Goal: Information Seeking & Learning: Understand process/instructions

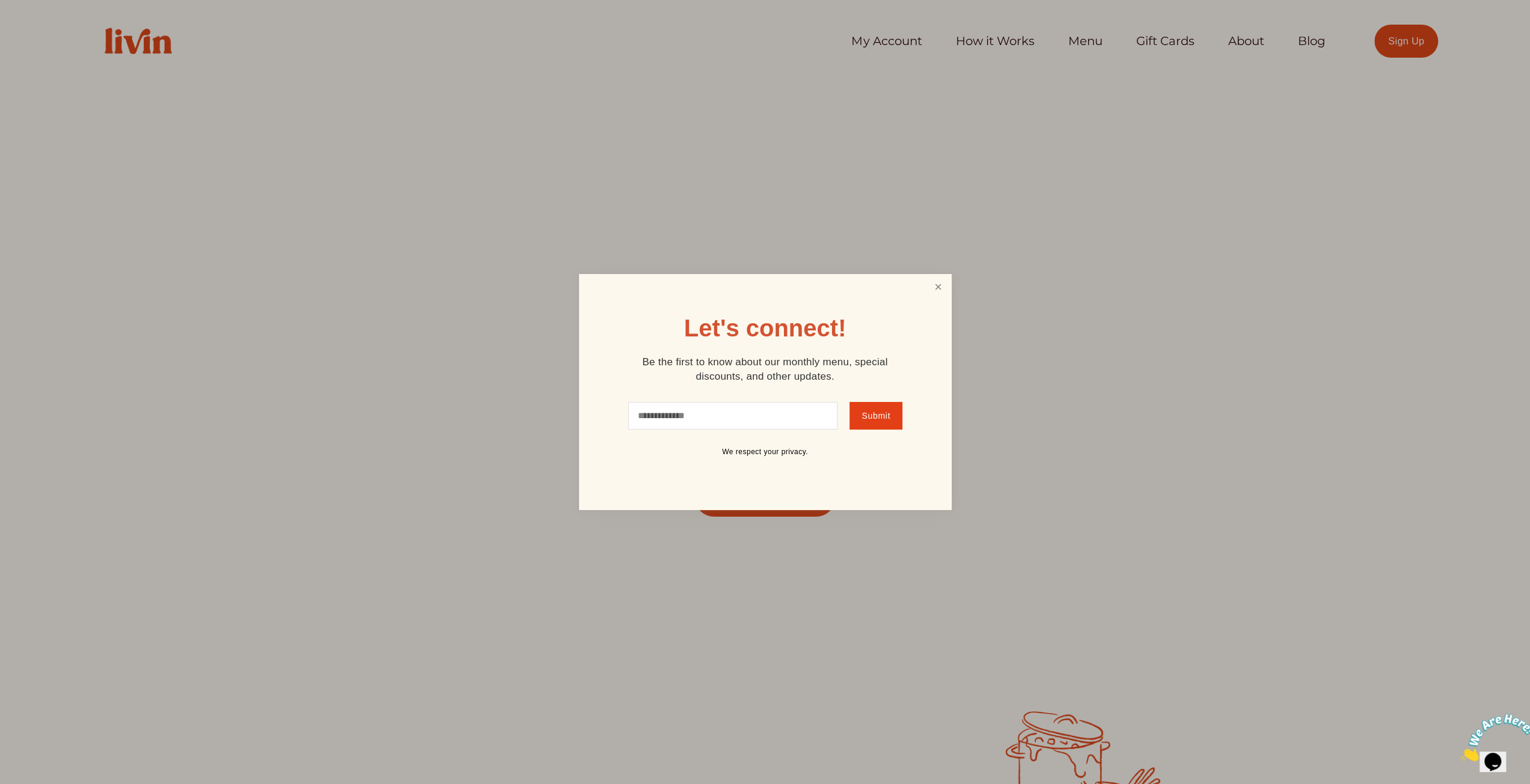
click at [939, 287] on link "Close" at bounding box center [937, 287] width 23 height 23
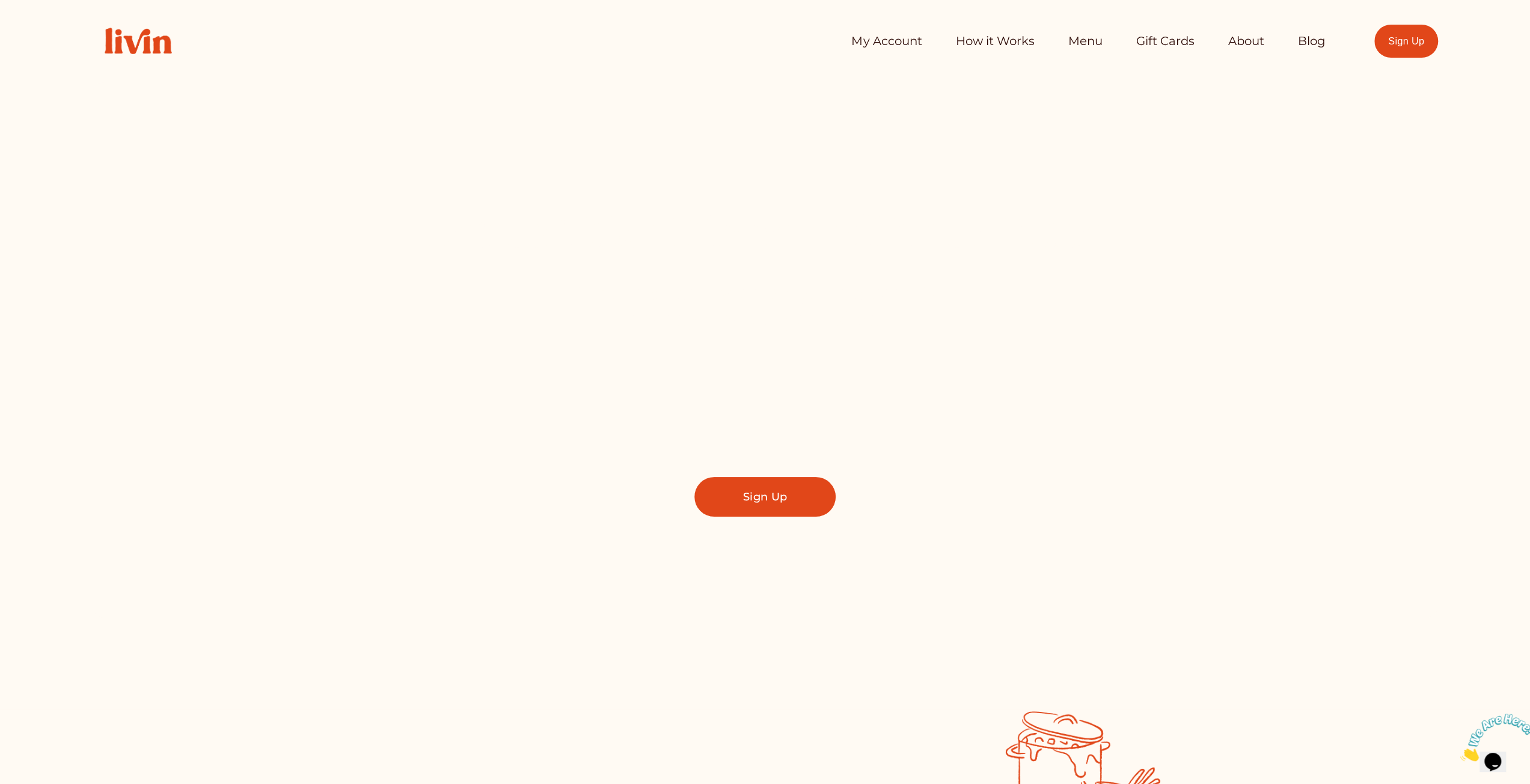
click at [1000, 45] on link "How it Works" at bounding box center [994, 41] width 79 height 24
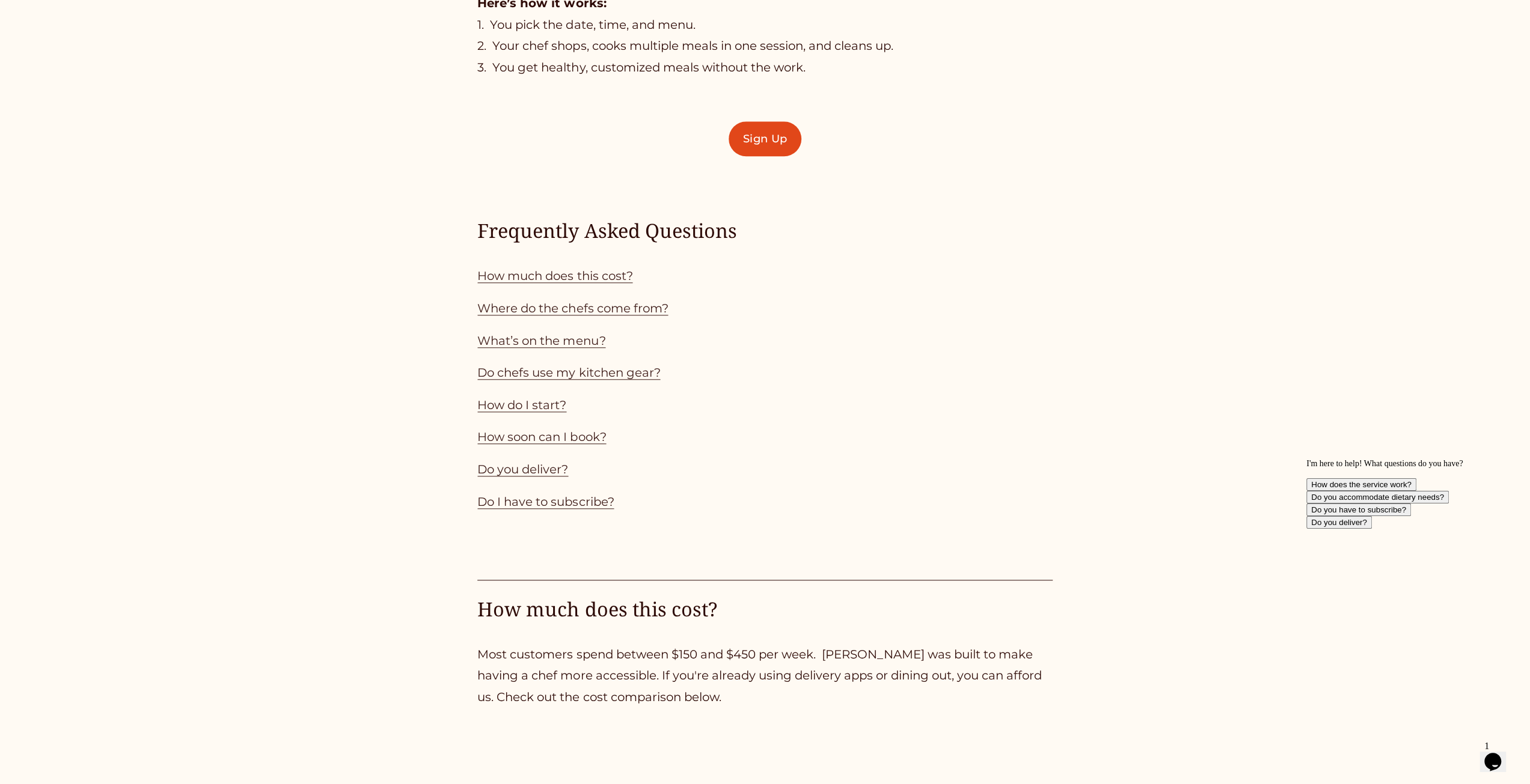
scroll to position [1022, 0]
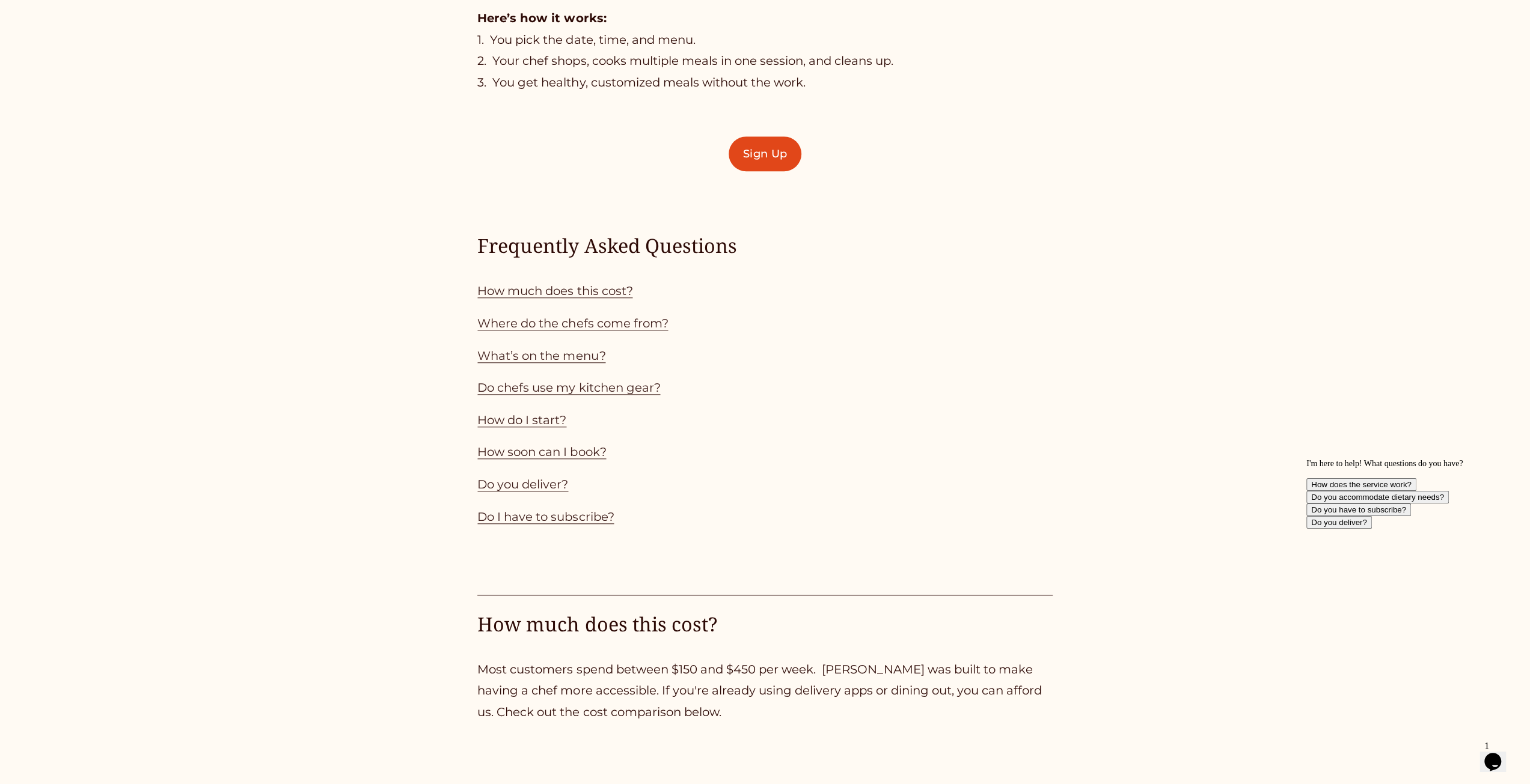
click at [584, 388] on link "Do chefs use my kitchen gear?" at bounding box center [568, 388] width 182 height 15
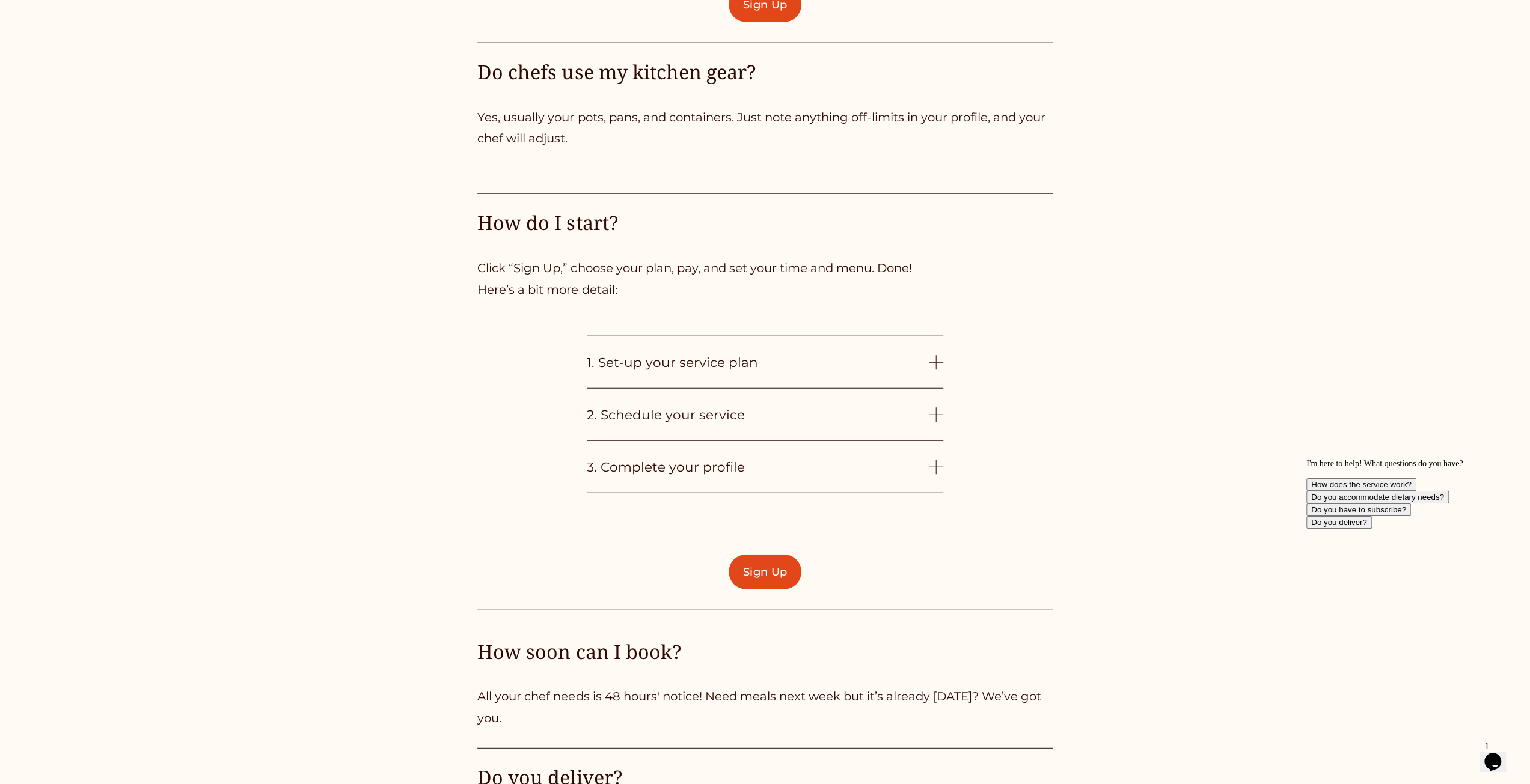
scroll to position [2949, 0]
click at [933, 369] on div at bounding box center [935, 361] width 15 height 15
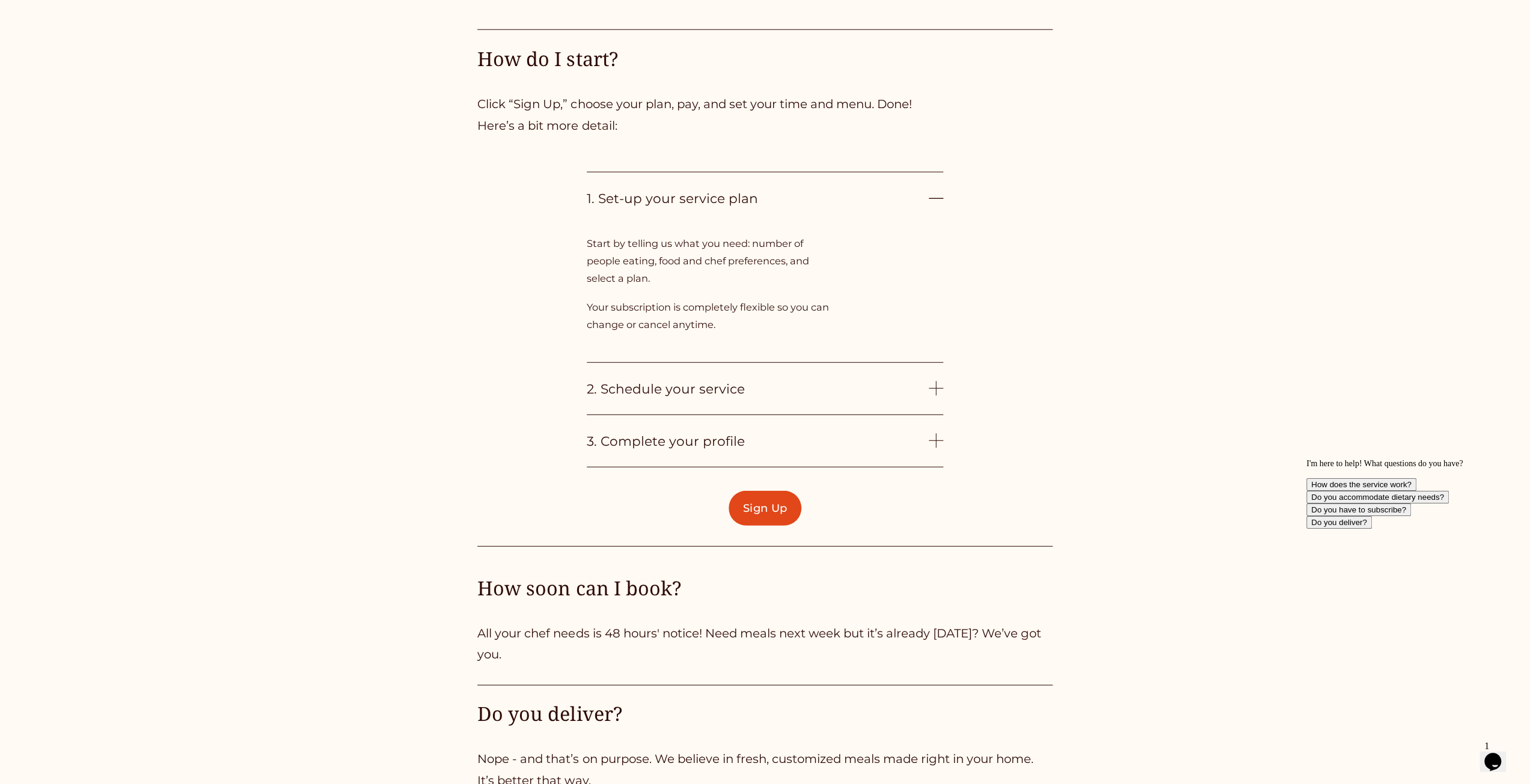
scroll to position [3129, 0]
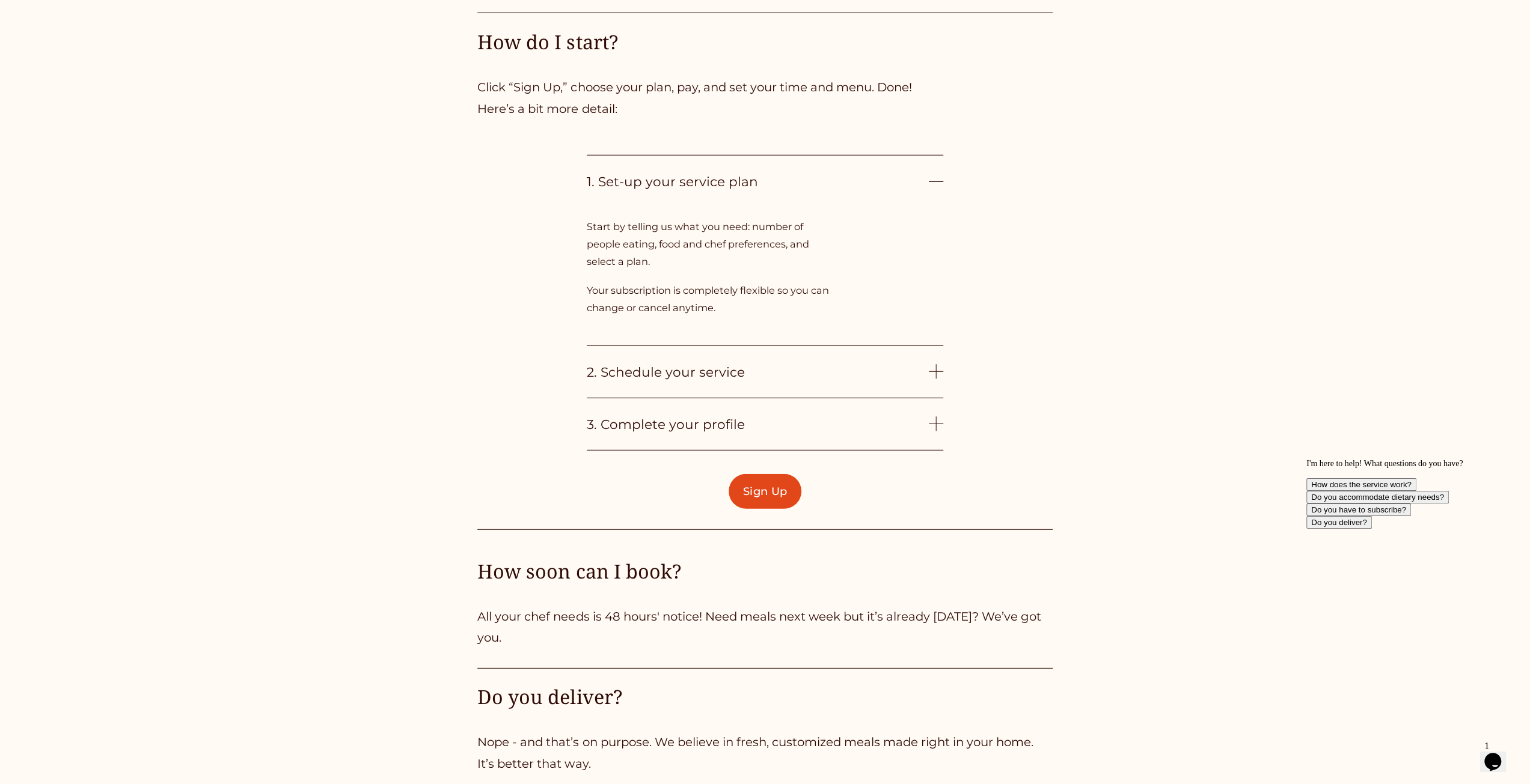
click at [933, 371] on div at bounding box center [935, 372] width 15 height 15
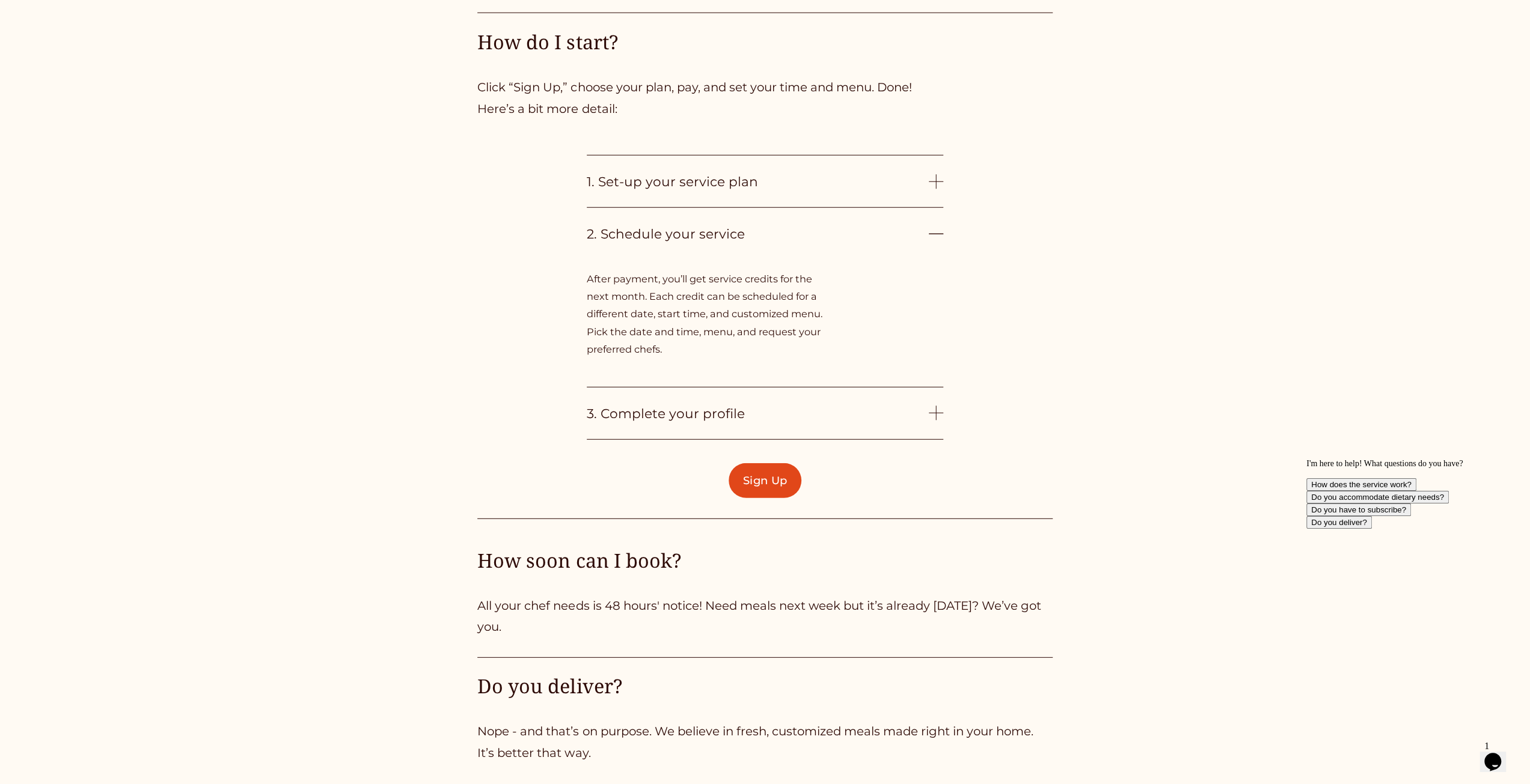
click at [936, 416] on div at bounding box center [935, 413] width 15 height 15
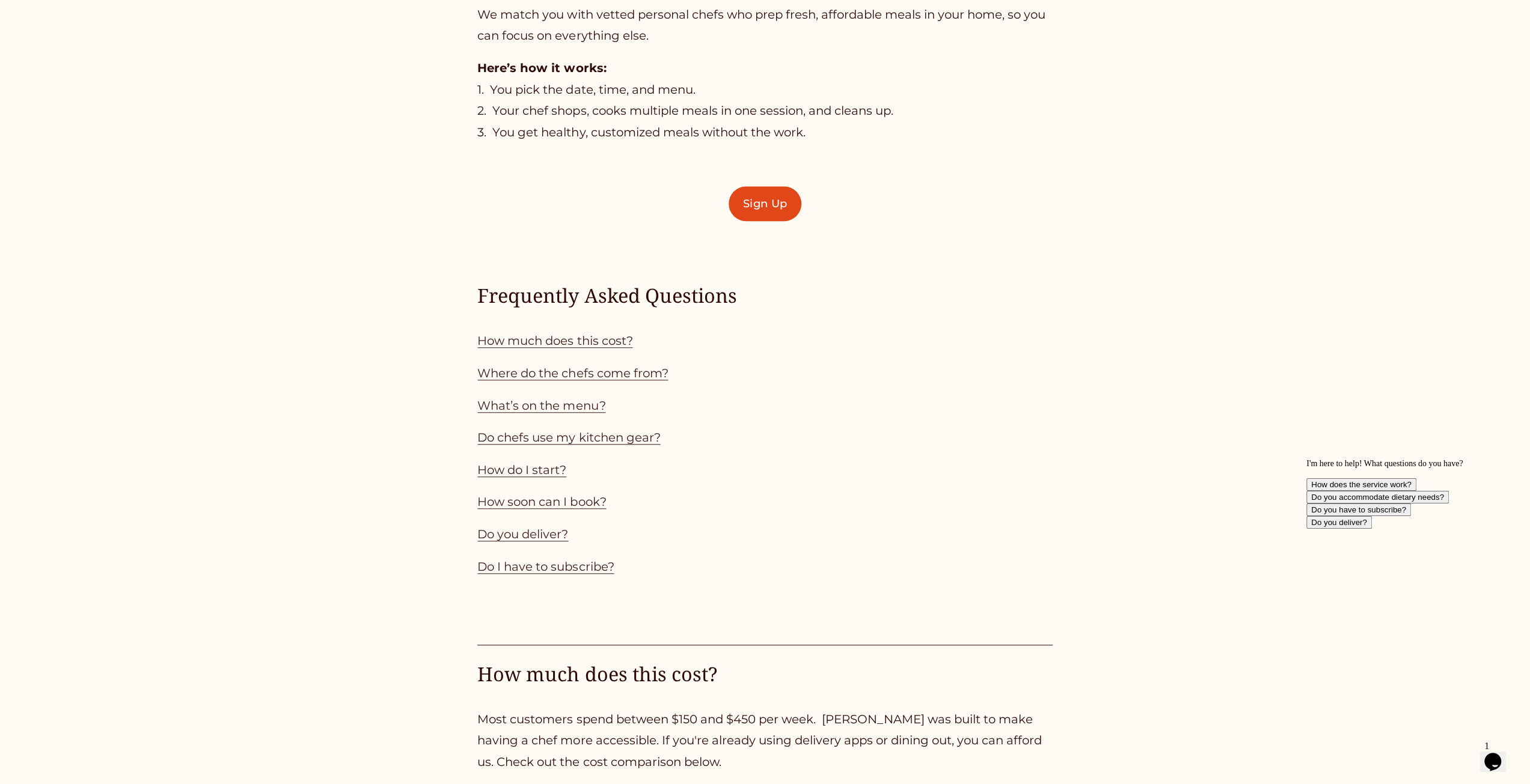
scroll to position [1033, 0]
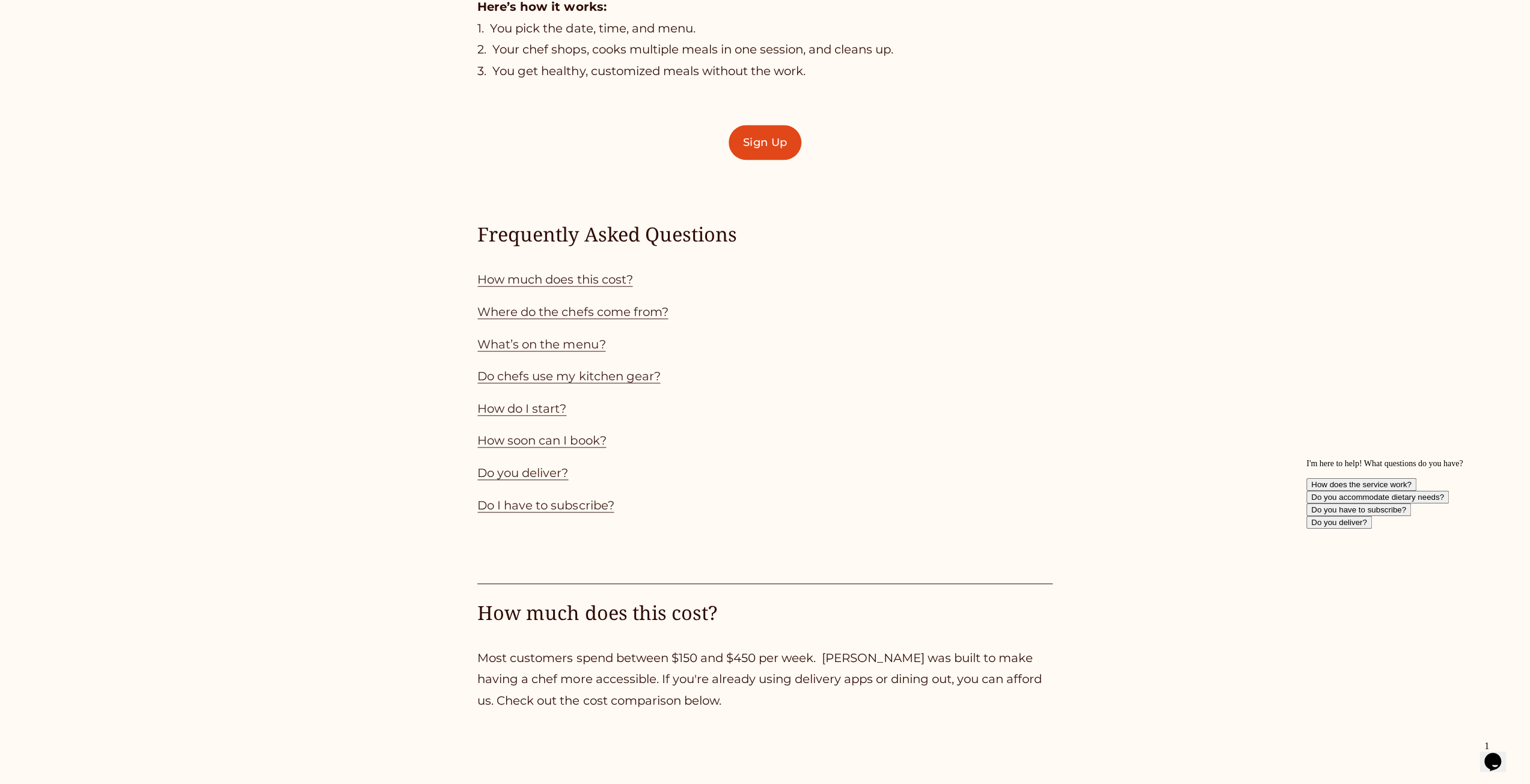
click at [566, 447] on link "How soon can I book?" at bounding box center [542, 440] width 128 height 15
